Goal: Book appointment/travel/reservation

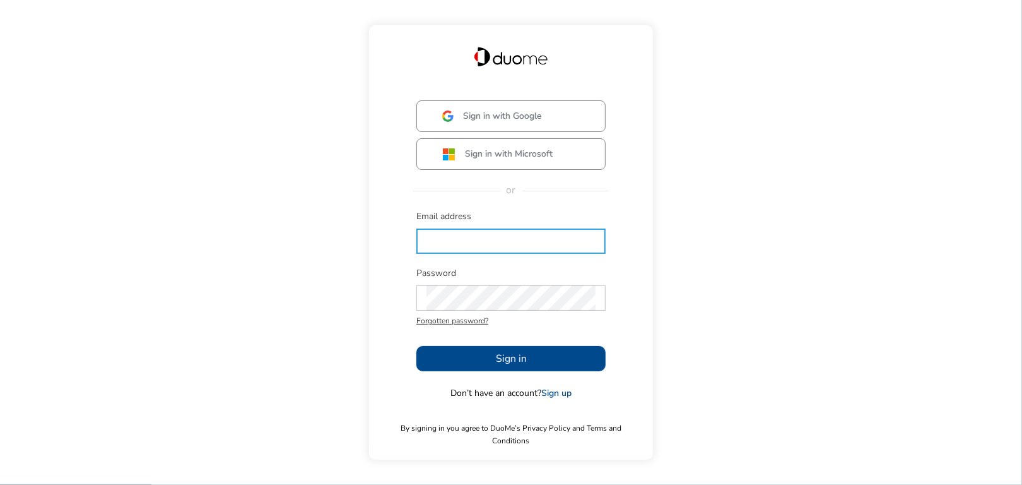
click at [435, 246] on input "text" at bounding box center [511, 240] width 169 height 25
click at [548, 252] on input "ccariello@bvradley-[PERSON_NAME]/com" at bounding box center [511, 240] width 169 height 25
drag, startPoint x: 550, startPoint y: 249, endPoint x: 470, endPoint y: 250, distance: 80.2
click at [470, 250] on input "ccariello@bvradley-[PERSON_NAME]/com" at bounding box center [511, 240] width 169 height 25
type input "[EMAIL_ADDRESS][PERSON_NAME][DOMAIN_NAME]"
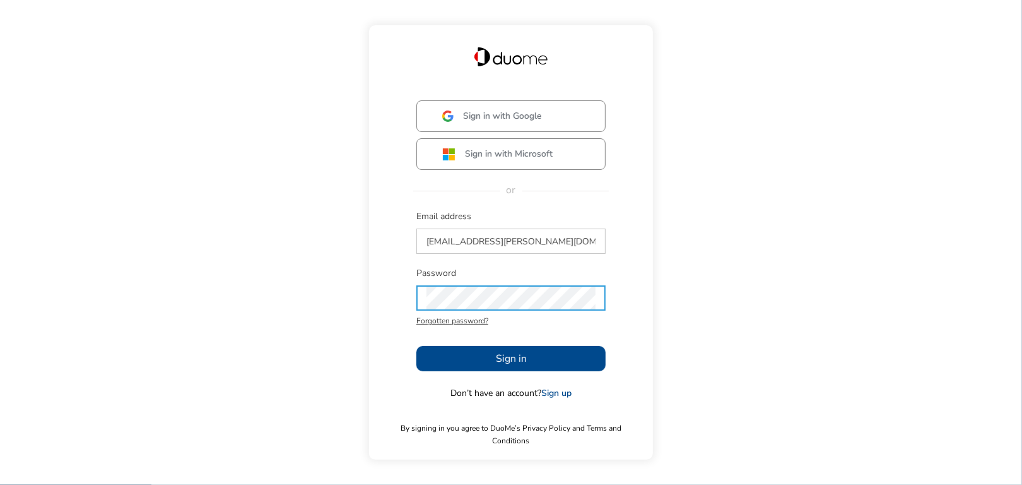
click at [471, 360] on button "Sign in" at bounding box center [511, 358] width 189 height 25
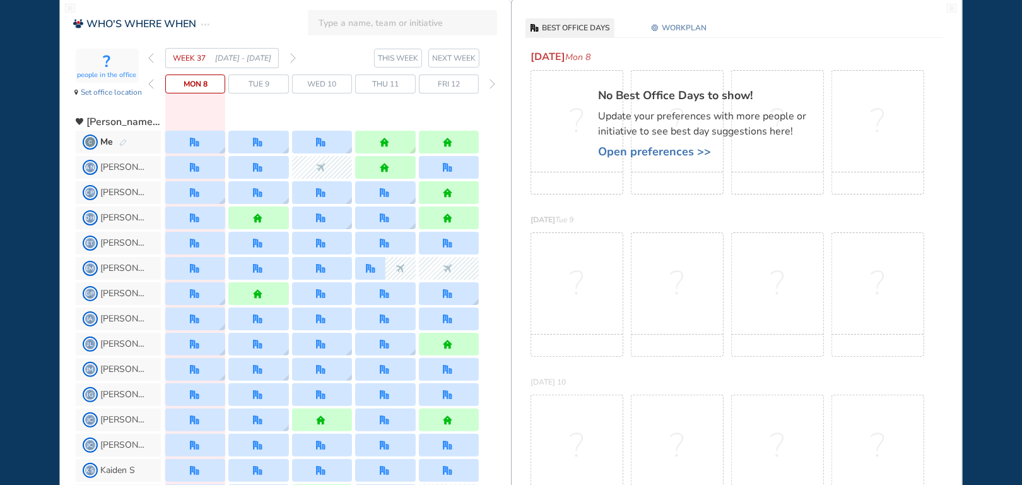
scroll to position [63, 0]
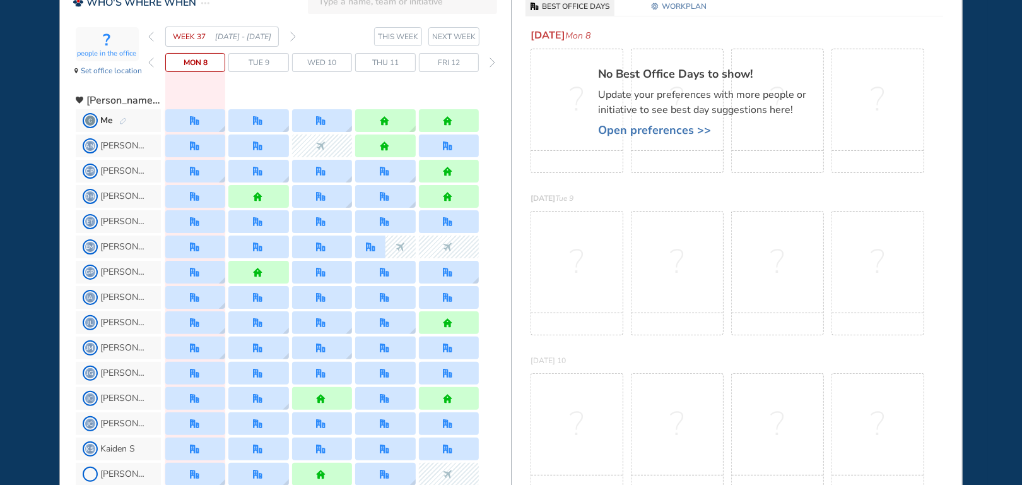
click at [149, 36] on img "back week" at bounding box center [151, 37] width 6 height 10
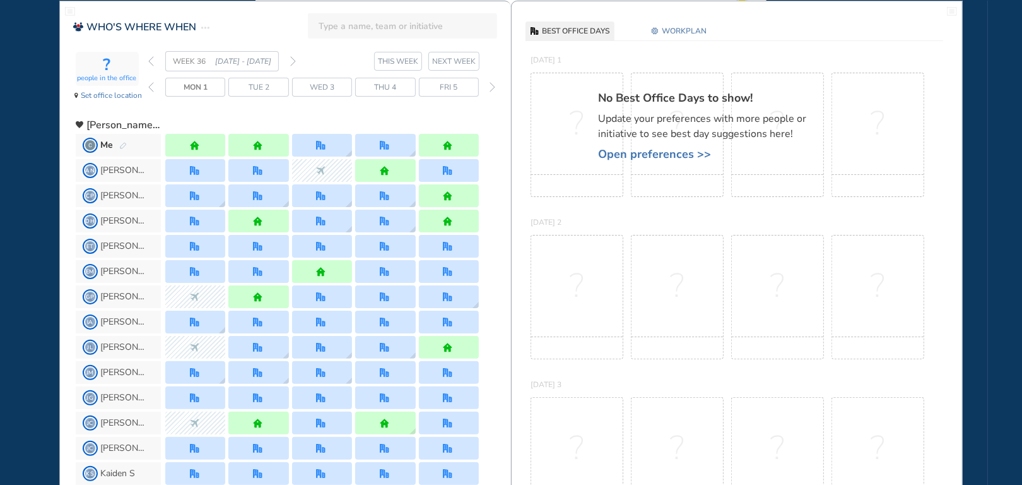
scroll to position [0, 0]
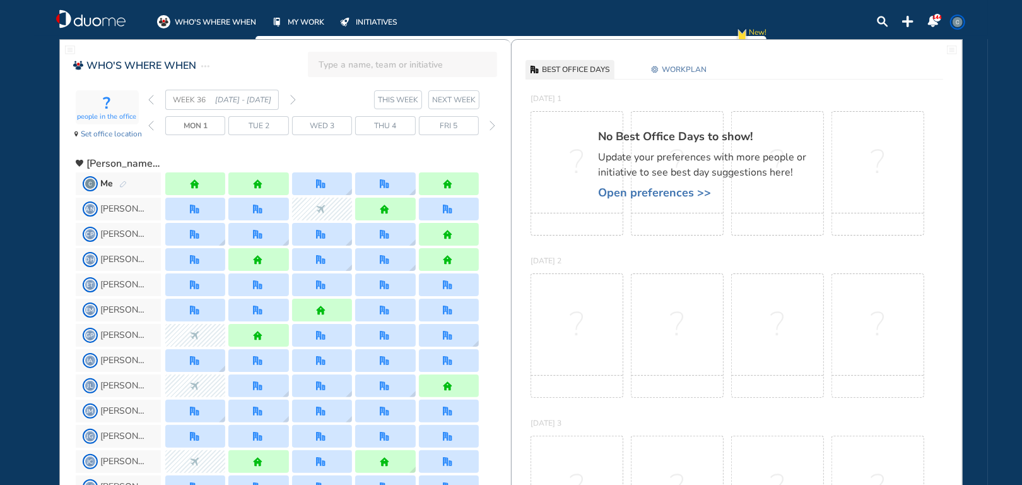
click at [333, 66] on input "search" at bounding box center [406, 64] width 175 height 28
type input "[PERSON_NAME]"
click button "submit" at bounding box center [0, 0] width 0 height 0
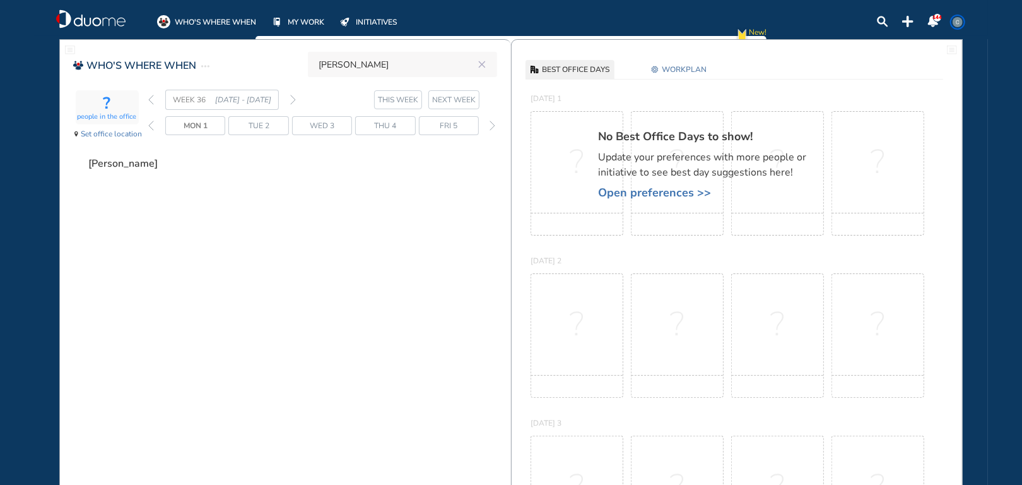
click at [142, 164] on span "[PERSON_NAME]" at bounding box center [124, 163] width 73 height 13
click at [492, 126] on img "forward day" at bounding box center [493, 126] width 6 height 10
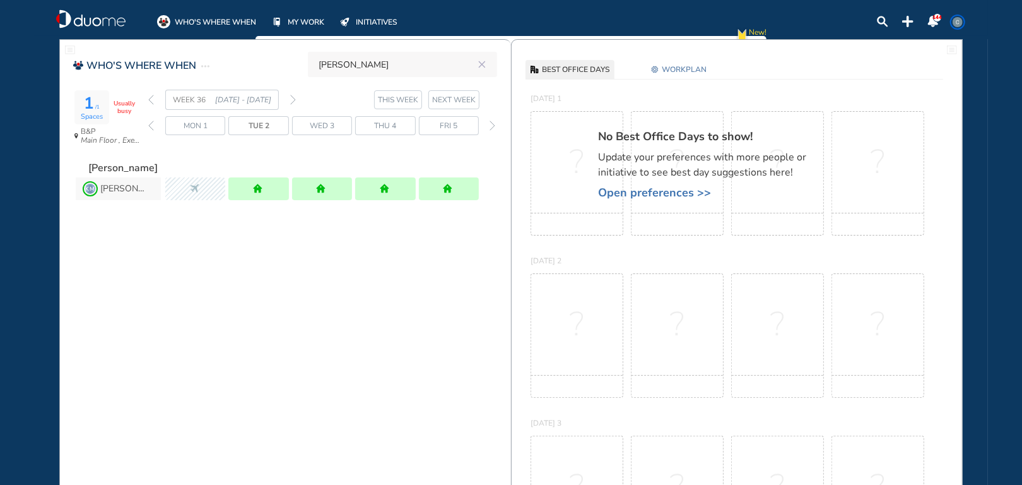
click at [151, 127] on img "back day" at bounding box center [151, 126] width 6 height 10
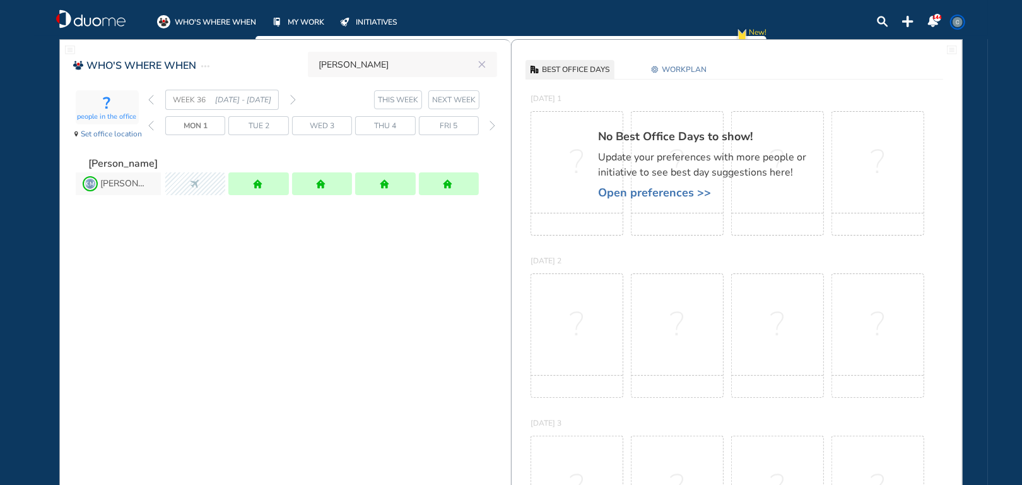
click at [458, 97] on span "NEXT WEEK" at bounding box center [454, 99] width 44 height 13
click at [453, 102] on span "NEXT WEEK" at bounding box center [454, 99] width 44 height 13
click at [451, 100] on span "NEXT WEEK" at bounding box center [454, 99] width 44 height 13
click at [490, 123] on img "forward day" at bounding box center [493, 126] width 6 height 10
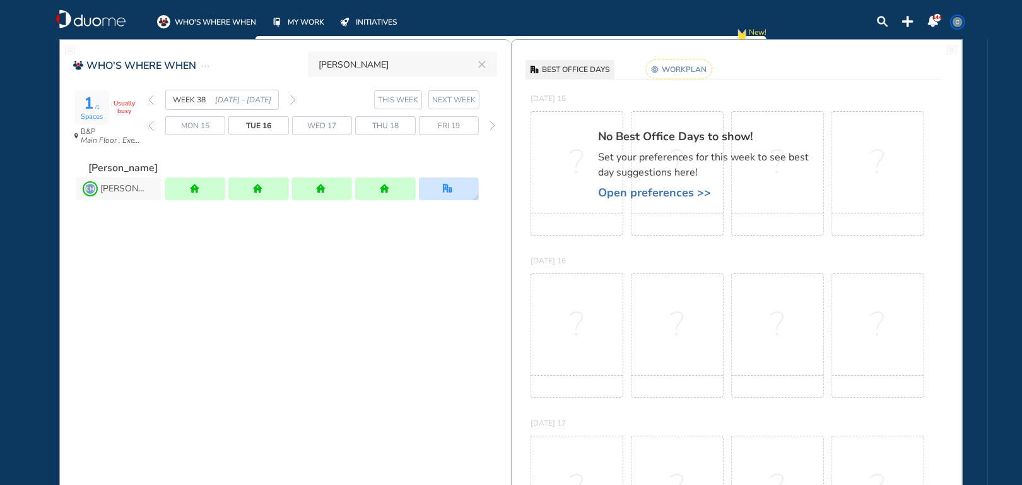
click at [461, 99] on span "NEXT WEEK" at bounding box center [454, 99] width 44 height 13
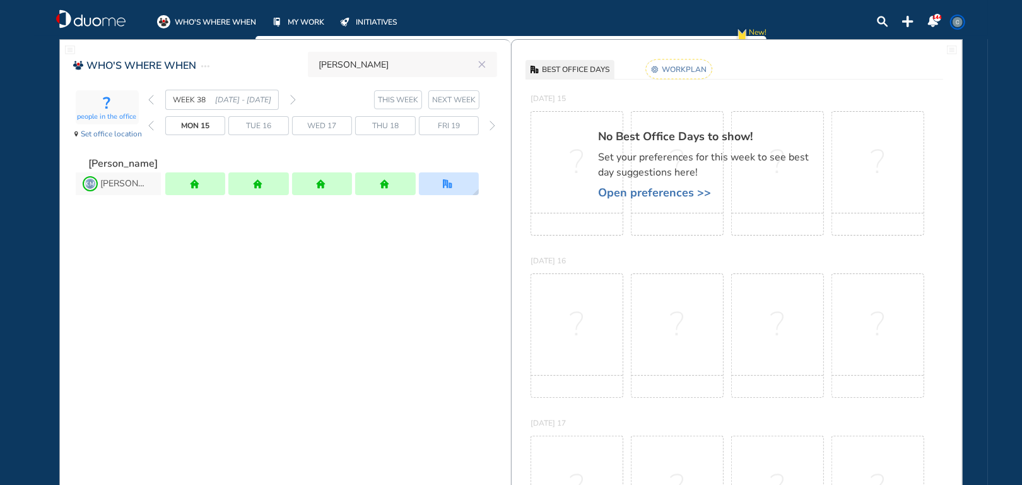
click at [464, 101] on span "NEXT WEEK" at bounding box center [454, 99] width 44 height 13
click at [492, 125] on img "forward day" at bounding box center [493, 126] width 6 height 10
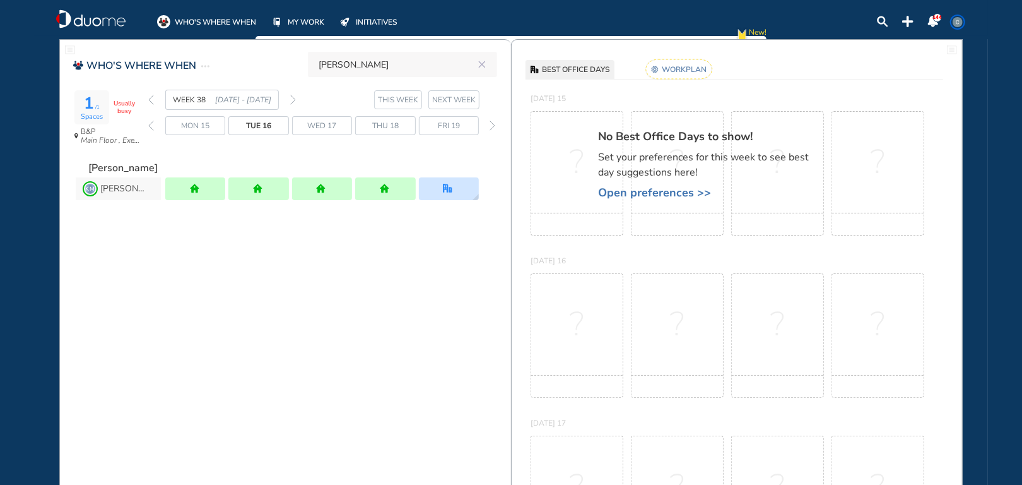
click at [460, 127] on div "Fri 19" at bounding box center [449, 125] width 60 height 19
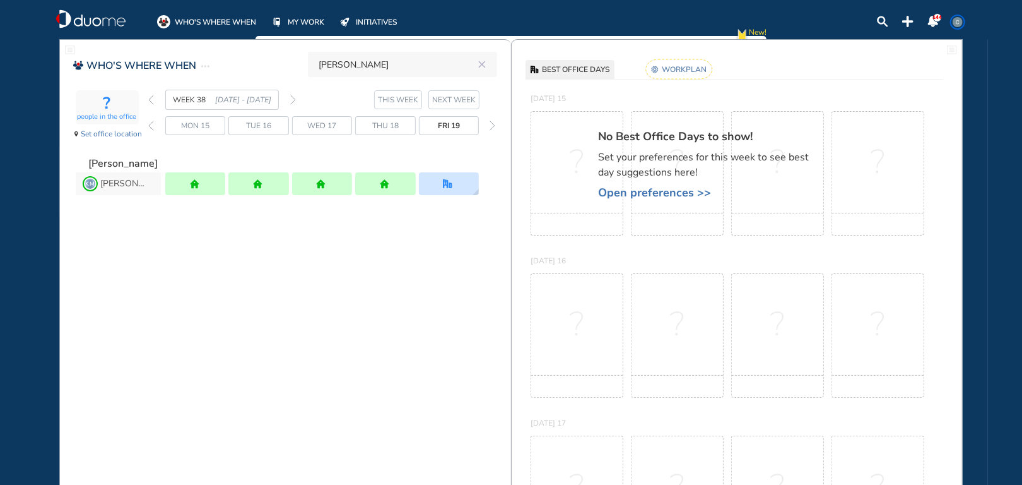
click at [471, 102] on span "NEXT WEEK" at bounding box center [454, 99] width 44 height 13
click at [467, 126] on div "Fri 19" at bounding box center [449, 125] width 60 height 19
click at [492, 127] on img "forward day" at bounding box center [493, 126] width 6 height 10
click at [459, 126] on span "Fri 26" at bounding box center [449, 125] width 22 height 13
click at [494, 126] on img "forward day" at bounding box center [493, 126] width 6 height 10
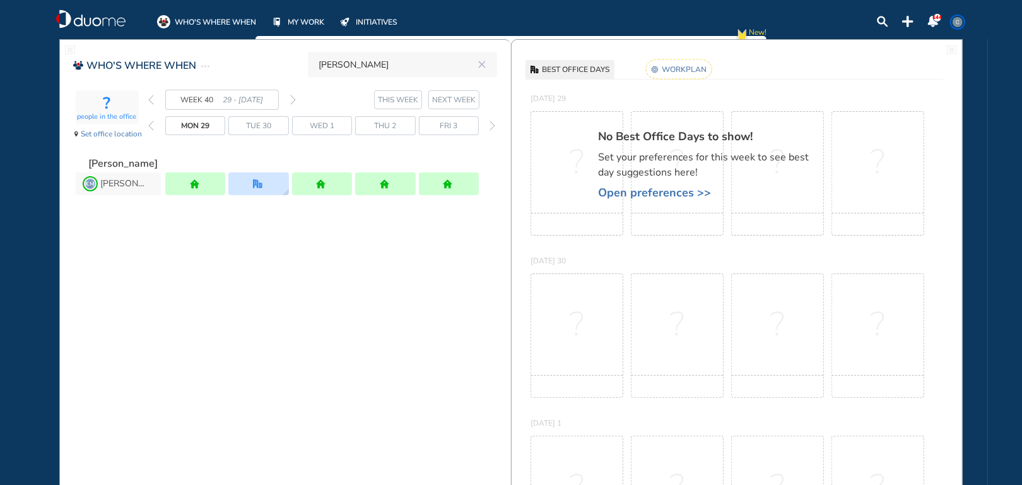
click at [150, 101] on img "back week" at bounding box center [151, 100] width 6 height 10
click at [152, 123] on img "back day" at bounding box center [151, 126] width 6 height 10
